Goal: Task Accomplishment & Management: Complete application form

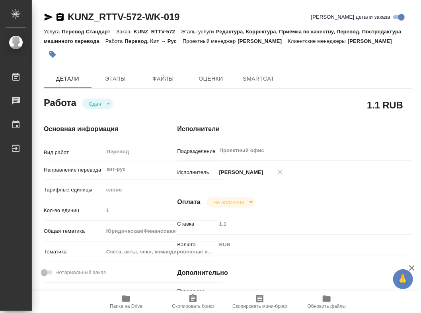
type textarea "x"
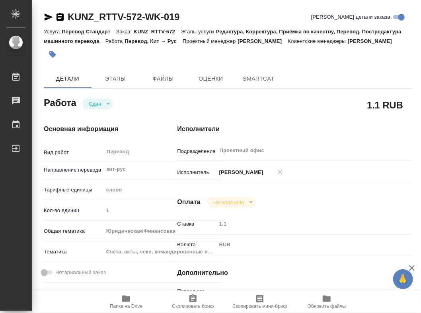
type textarea "x"
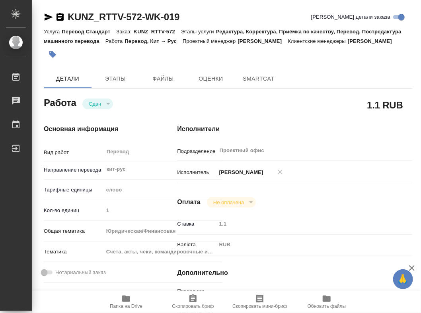
type textarea "x"
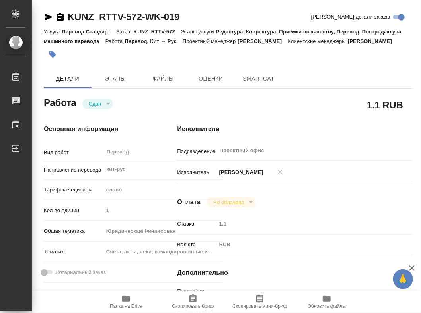
type textarea "x"
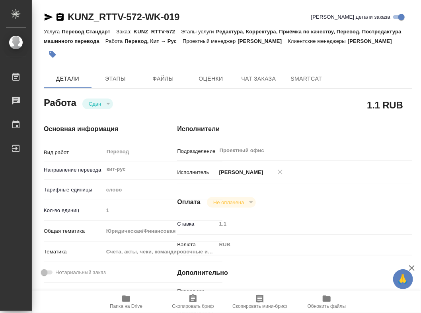
type textarea "x"
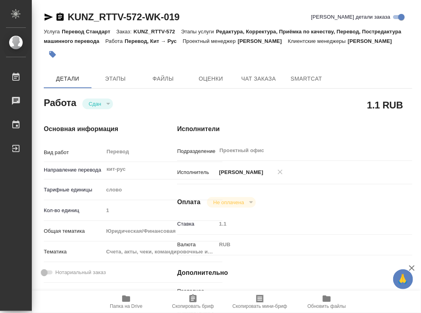
type textarea "x"
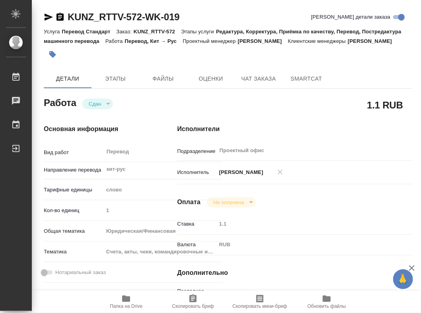
type textarea "x"
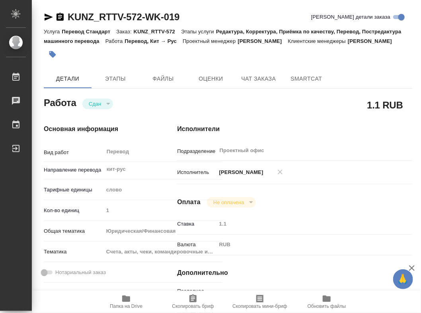
type textarea "x"
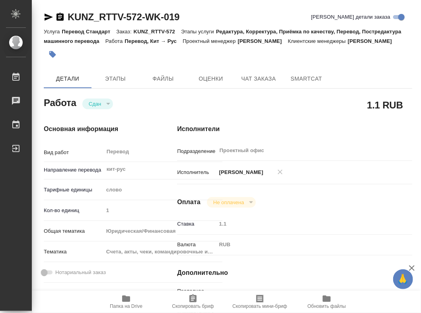
type textarea "x"
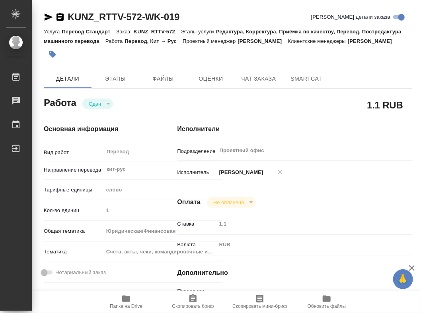
click at [132, 297] on span "Папка на Drive" at bounding box center [125, 301] width 57 height 15
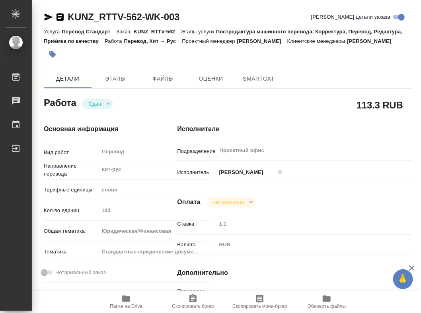
type textarea "x"
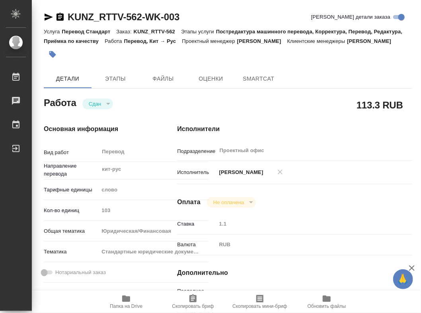
type textarea "x"
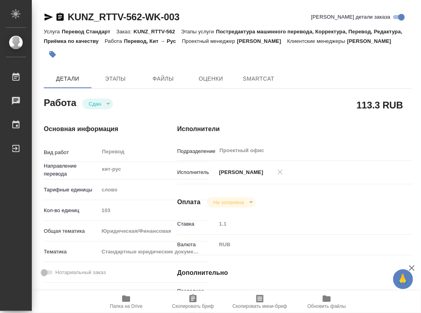
type textarea "x"
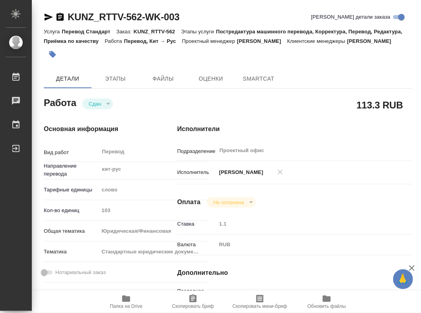
type textarea "x"
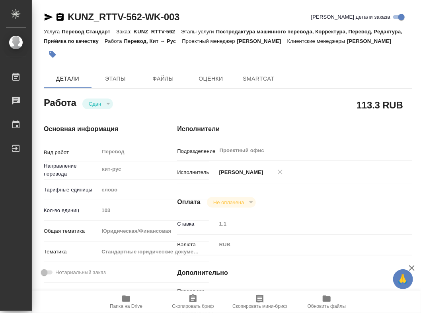
type textarea "x"
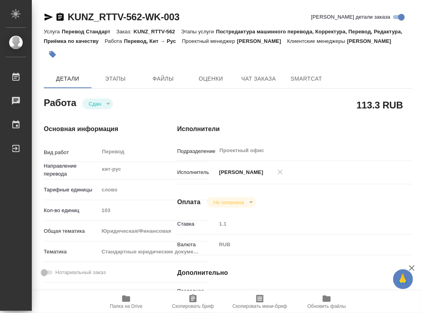
click at [133, 296] on span "Папка на Drive" at bounding box center [125, 301] width 57 height 15
type textarea "x"
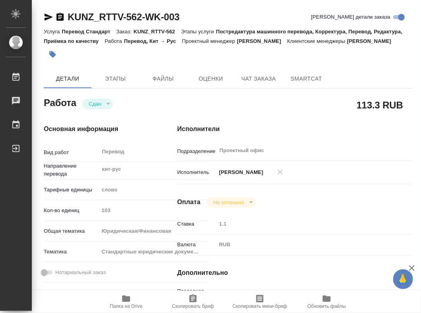
type textarea "x"
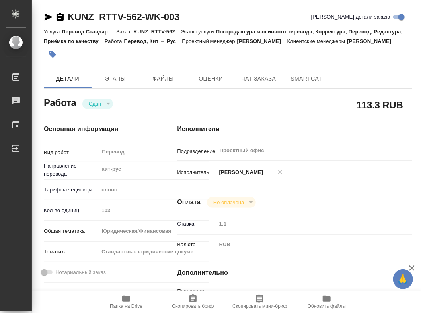
type textarea "x"
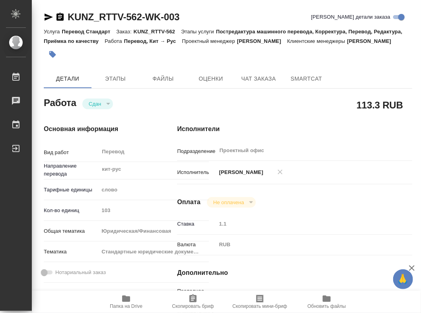
type textarea "x"
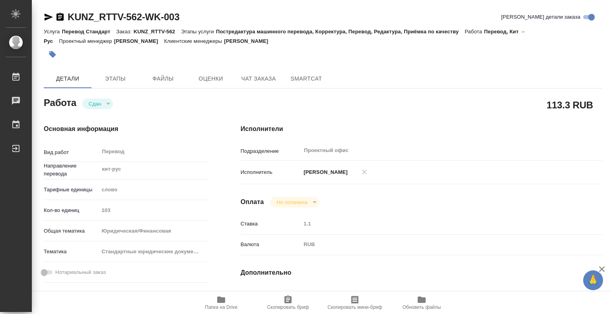
type textarea "x"
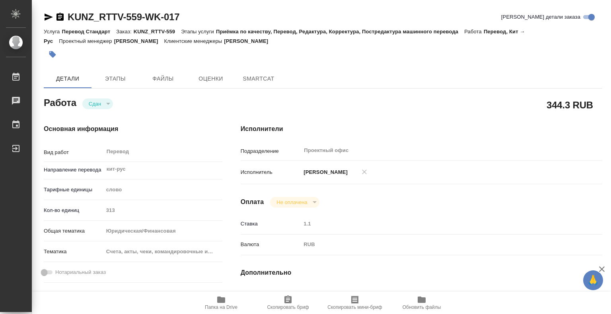
type textarea "x"
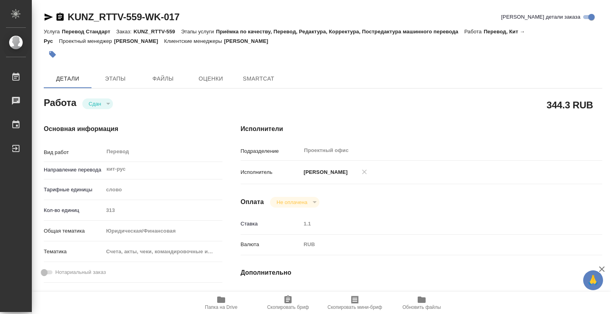
type textarea "x"
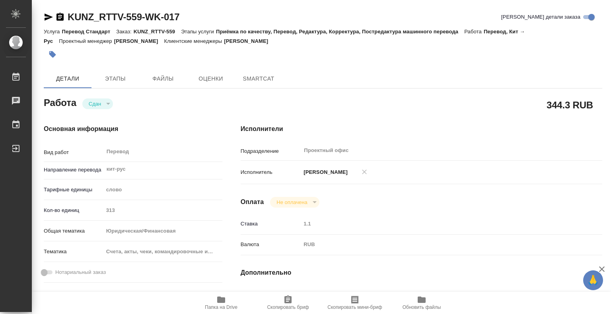
type textarea "x"
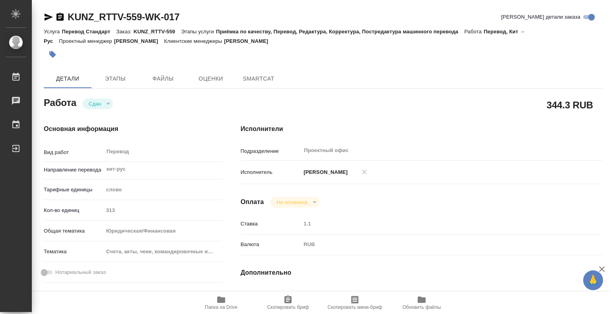
type textarea "x"
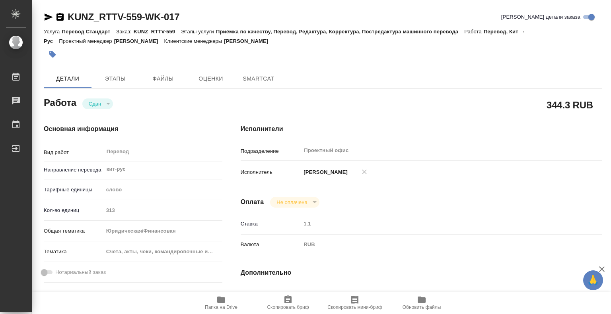
type textarea "x"
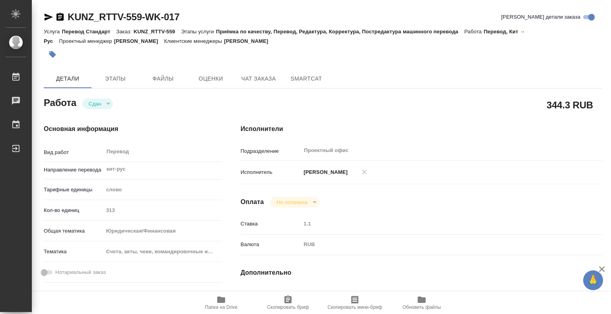
type textarea "x"
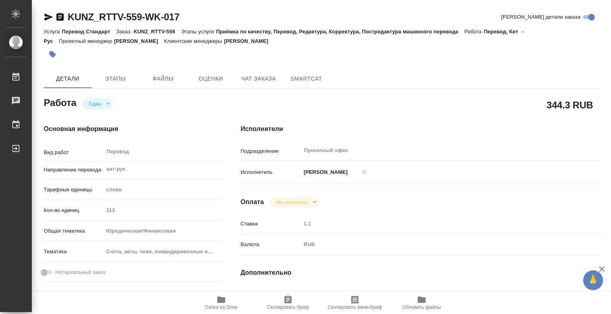
click at [217, 301] on icon "button" at bounding box center [221, 300] width 10 height 10
type textarea "x"
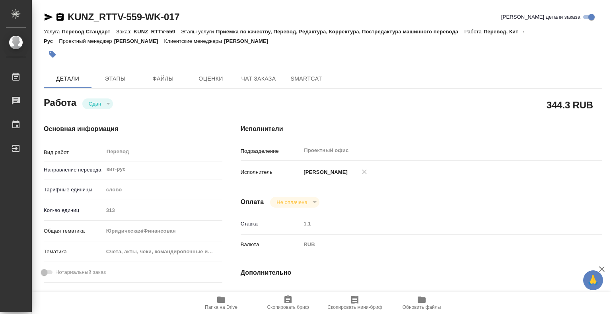
type textarea "x"
